Goal: Find specific page/section: Find specific page/section

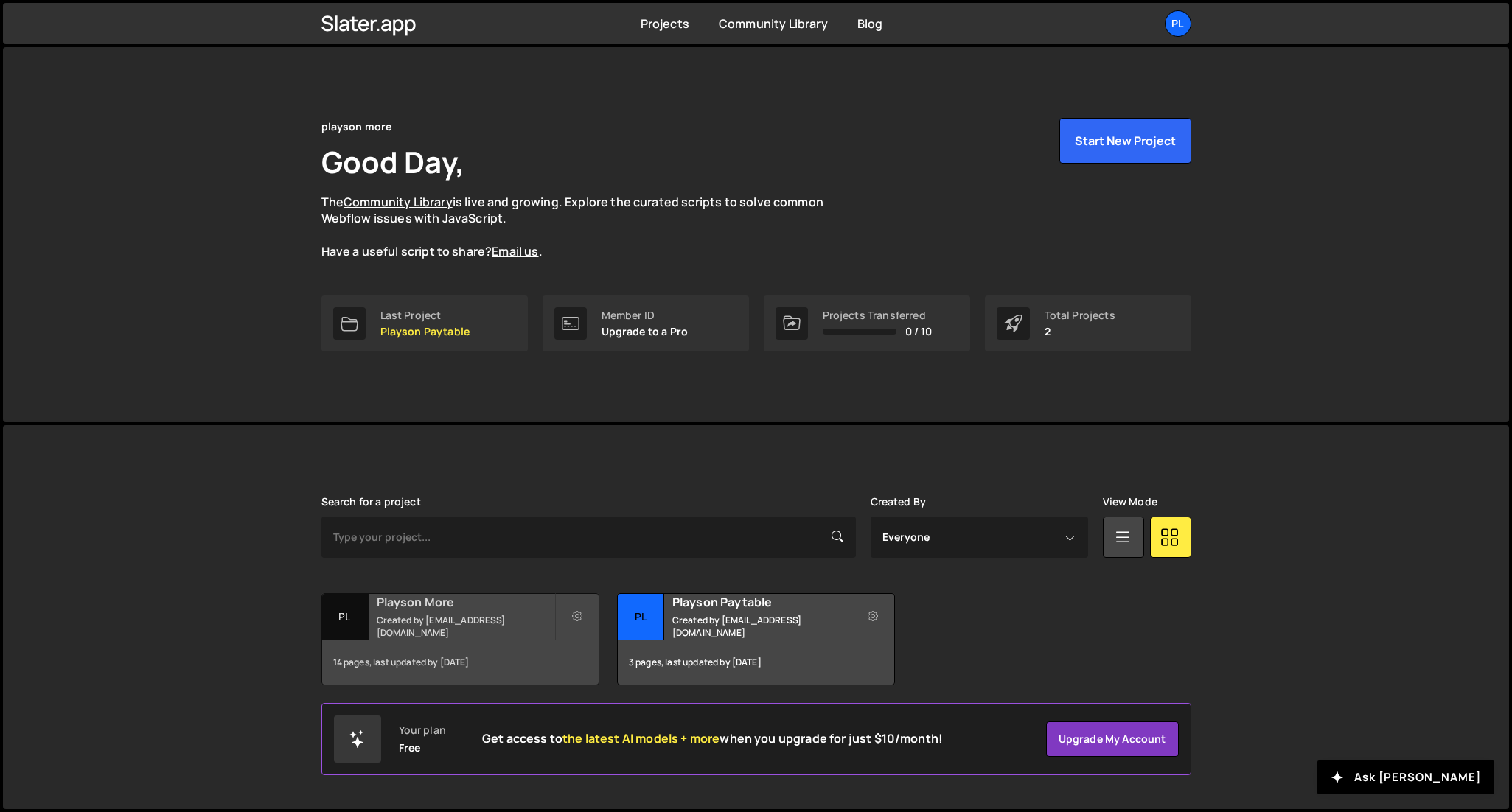
click at [476, 610] on h2 "Playson More" at bounding box center [465, 601] width 177 height 16
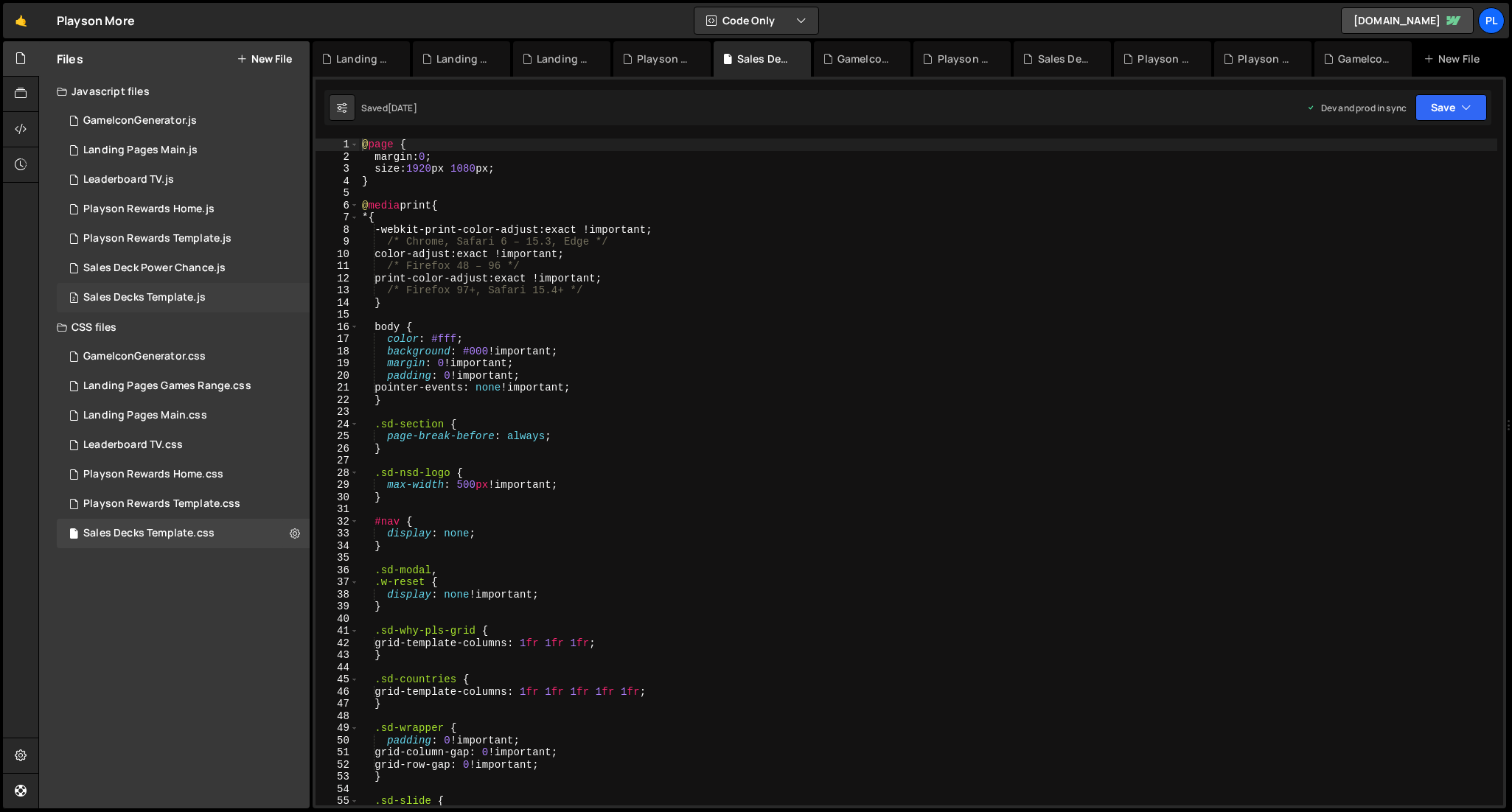
click at [188, 292] on div "Sales Decks Template.js" at bounding box center [144, 298] width 122 height 13
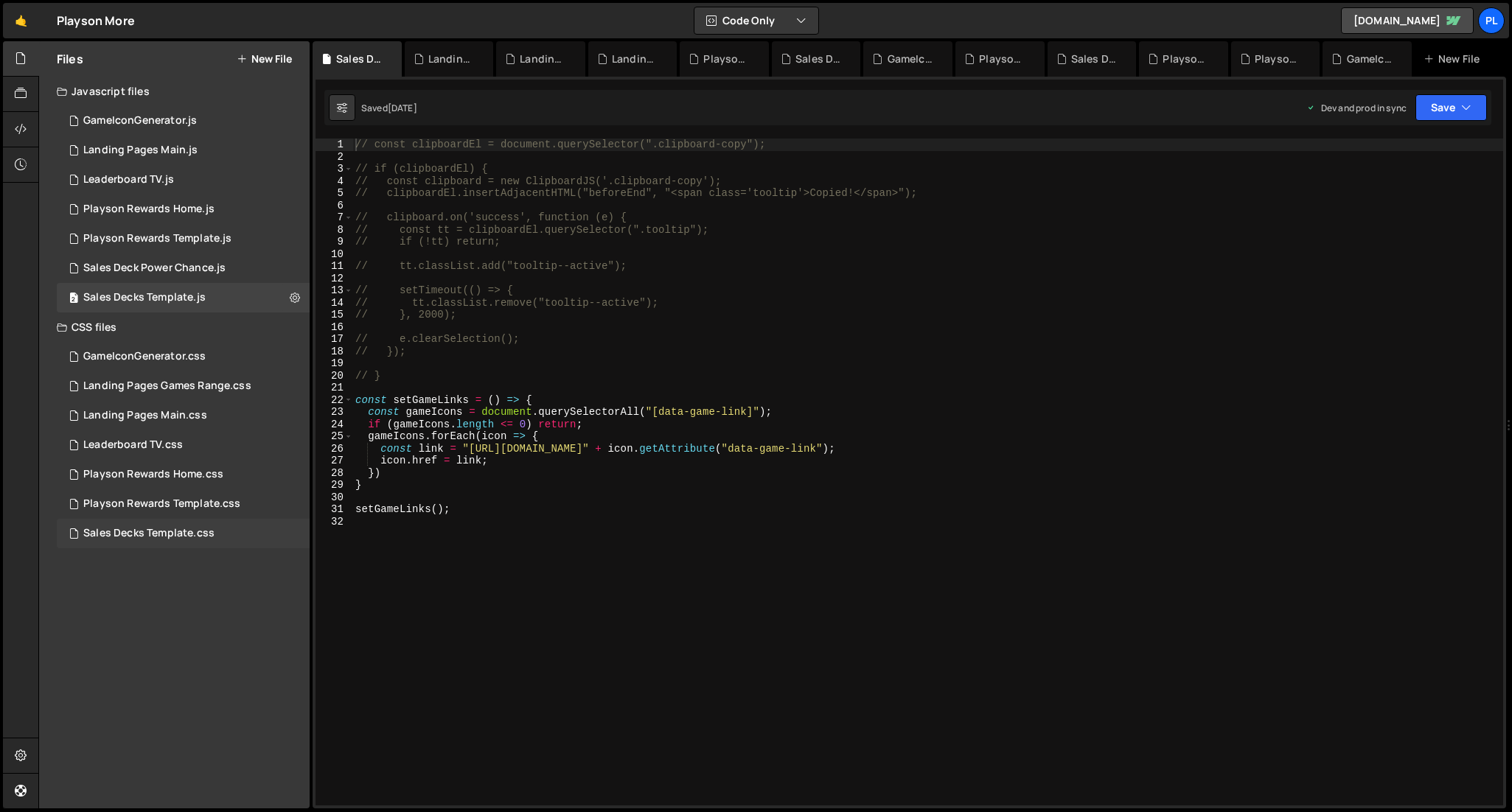
click at [199, 537] on div "Sales Decks Template.css" at bounding box center [149, 534] width 131 height 13
